Goal: Entertainment & Leisure: Browse casually

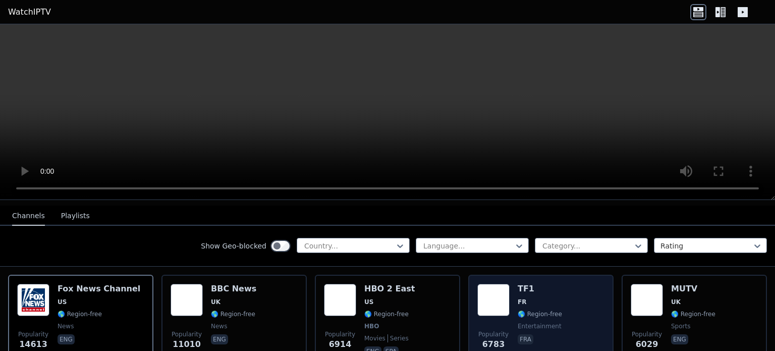
scroll to position [101, 0]
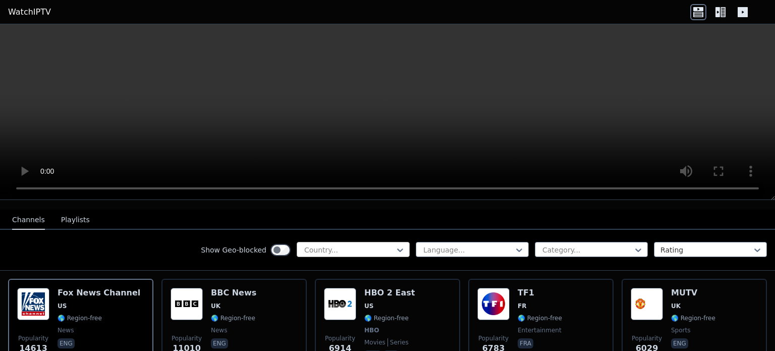
click at [341, 245] on div at bounding box center [349, 250] width 92 height 10
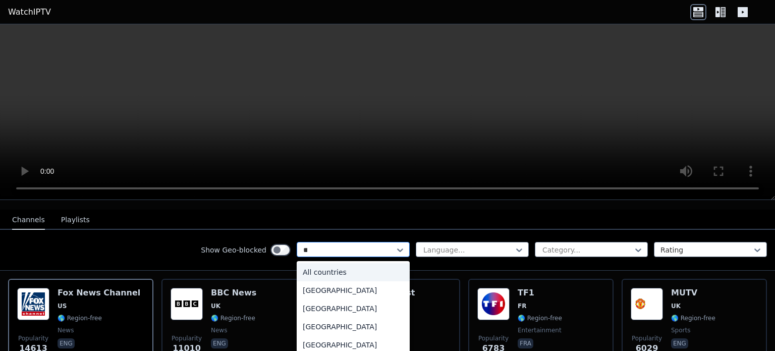
type input "***"
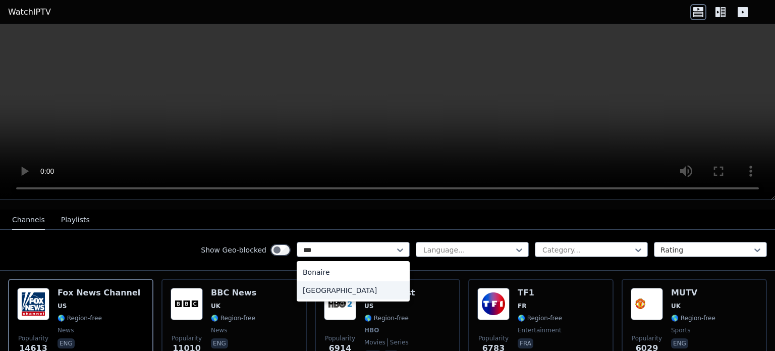
click at [342, 287] on div "[GEOGRAPHIC_DATA]" at bounding box center [353, 290] width 113 height 18
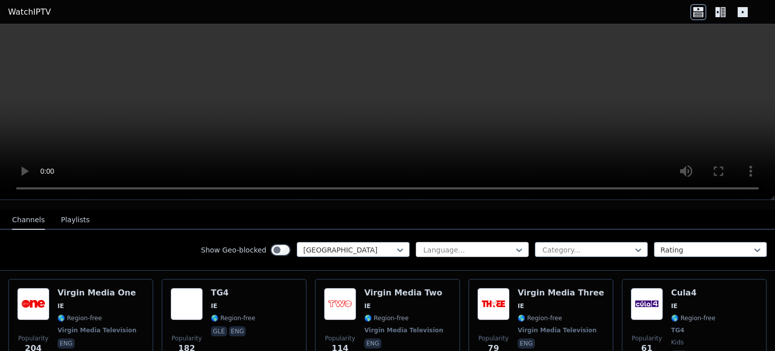
click at [478, 245] on div at bounding box center [468, 250] width 92 height 10
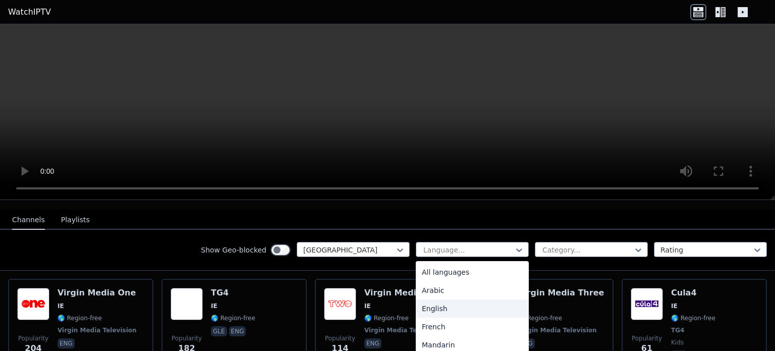
click at [431, 299] on div "English" at bounding box center [472, 308] width 113 height 18
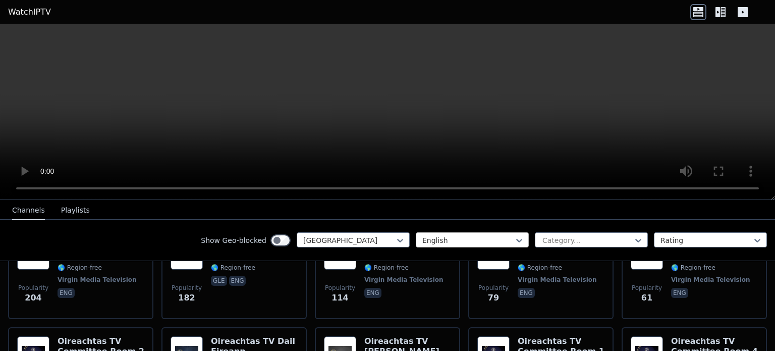
scroll to position [101, 0]
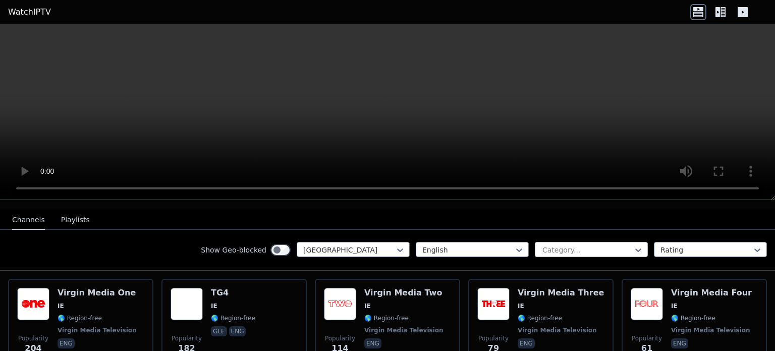
click at [578, 245] on div at bounding box center [588, 250] width 92 height 10
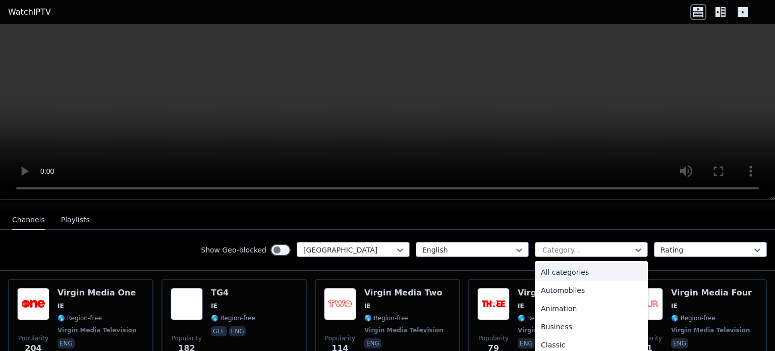
click at [577, 263] on div "All categories" at bounding box center [591, 272] width 113 height 18
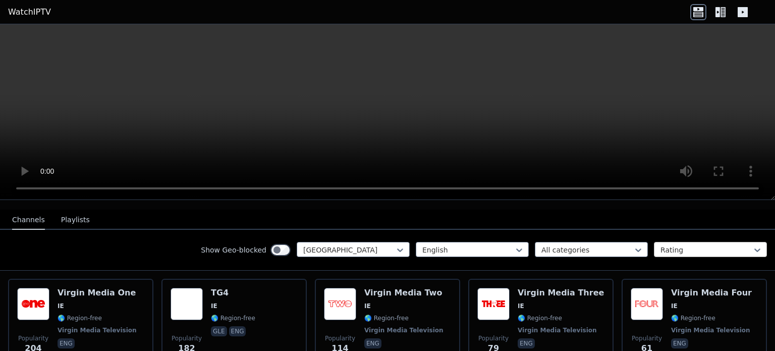
click at [696, 245] on div at bounding box center [707, 250] width 92 height 10
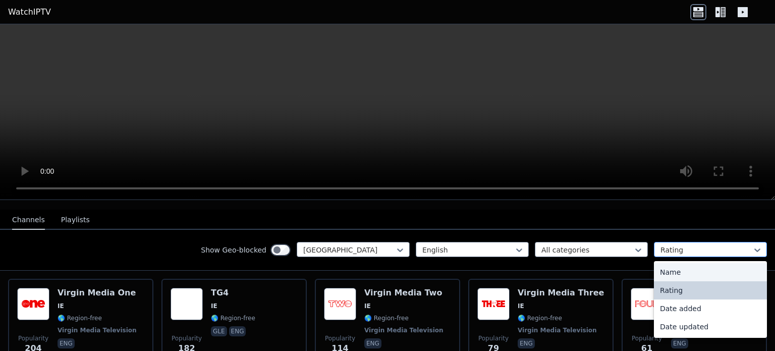
click at [684, 245] on div at bounding box center [707, 250] width 92 height 10
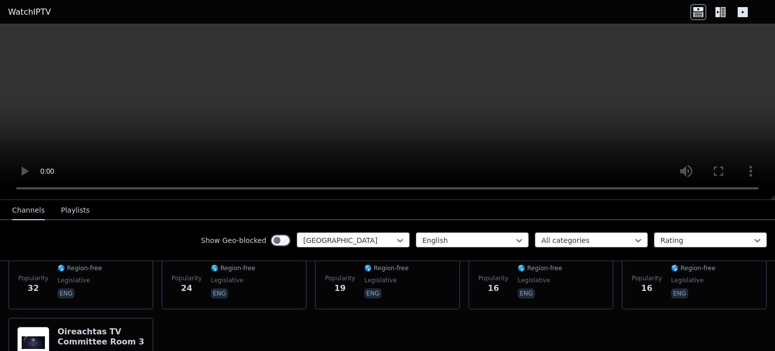
scroll to position [248, 0]
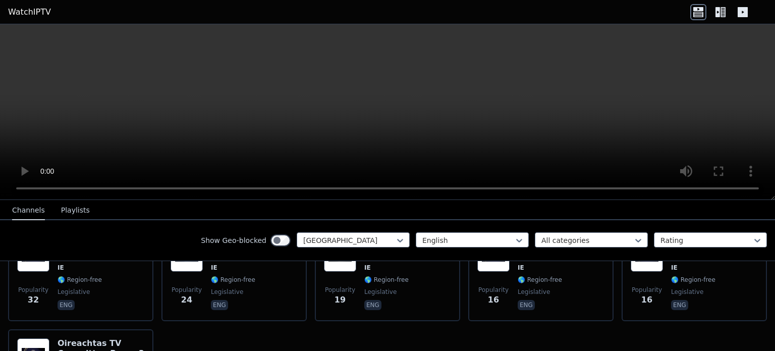
click at [611, 130] on video at bounding box center [387, 112] width 775 height 176
click at [725, 12] on icon at bounding box center [723, 12] width 5 height 10
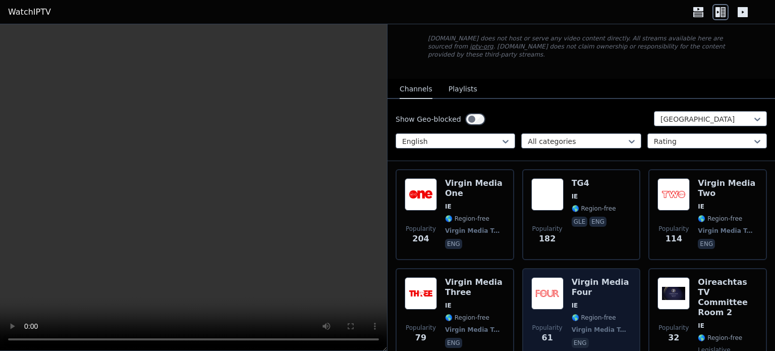
scroll to position [72, 0]
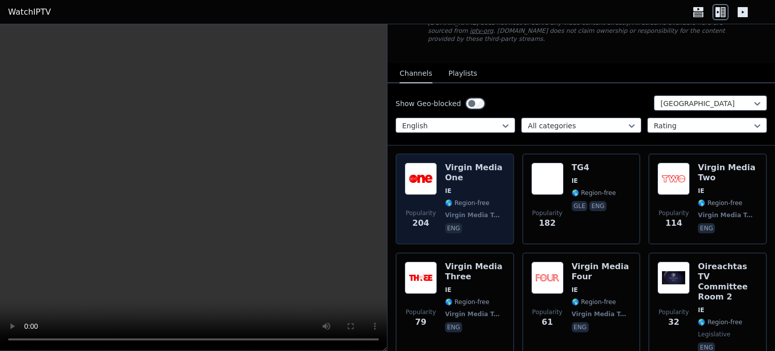
click at [424, 170] on img at bounding box center [421, 179] width 32 height 32
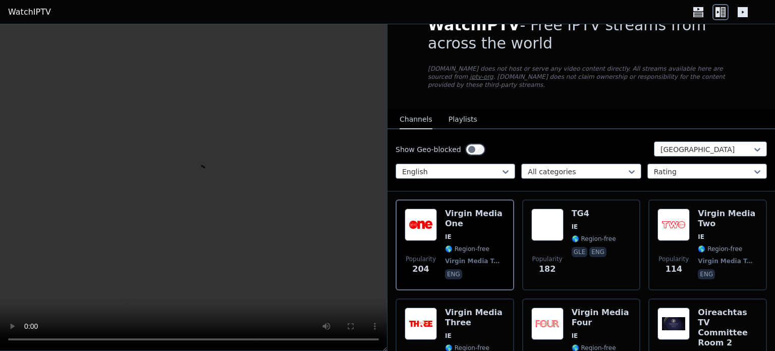
scroll to position [0, 0]
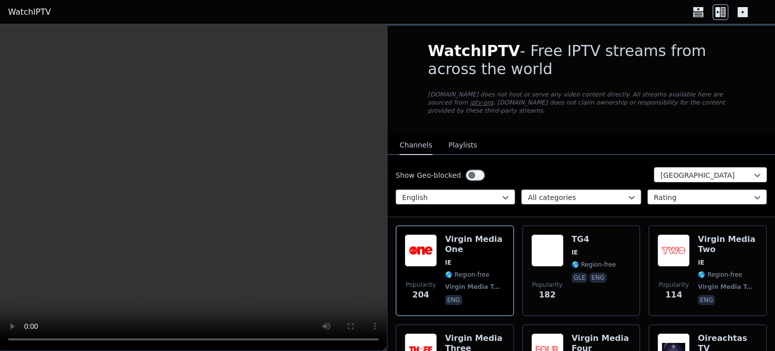
click at [713, 170] on div at bounding box center [707, 175] width 92 height 10
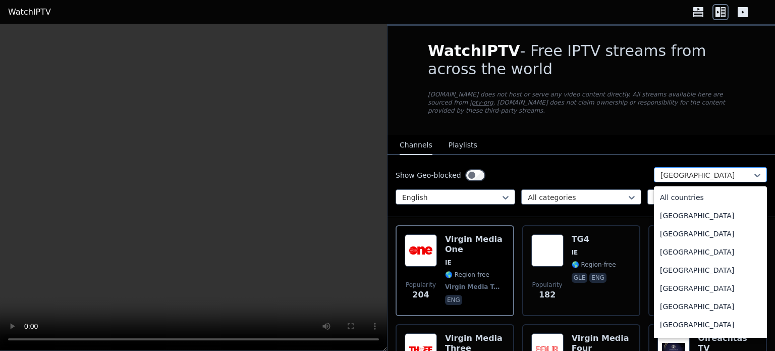
click at [713, 170] on div at bounding box center [707, 175] width 92 height 10
type input "**"
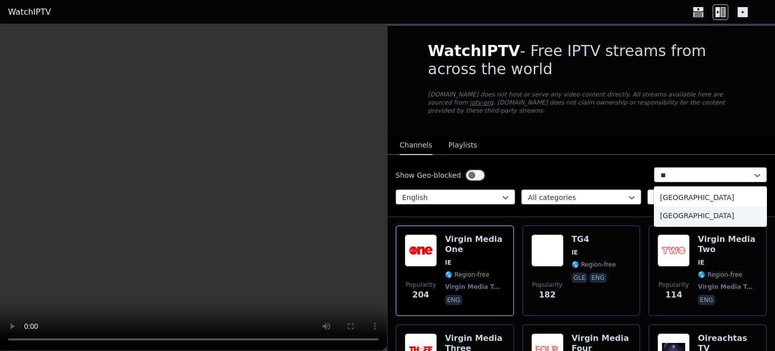
click at [706, 207] on div "[GEOGRAPHIC_DATA]" at bounding box center [710, 215] width 113 height 18
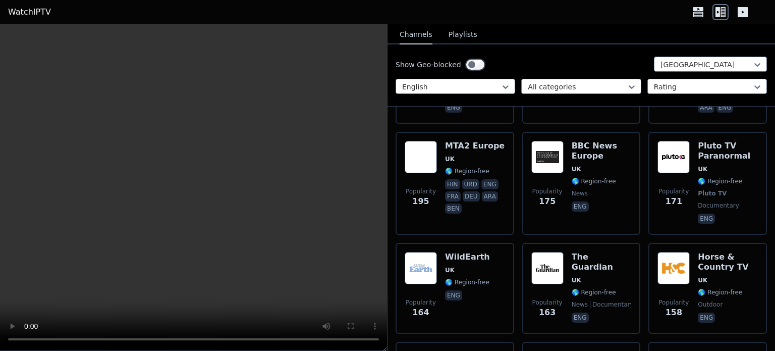
scroll to position [505, 0]
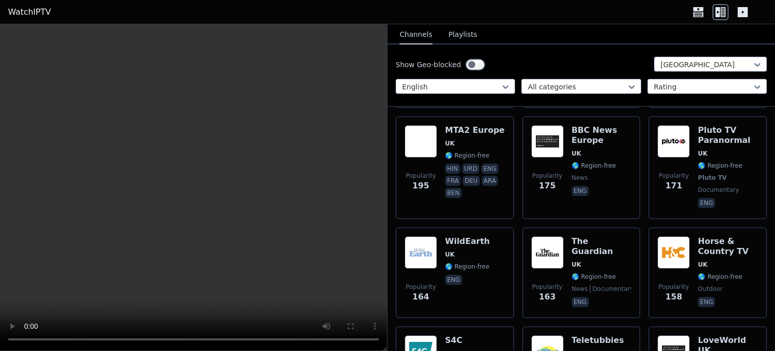
scroll to position [324, 0]
